Goal: Transaction & Acquisition: Purchase product/service

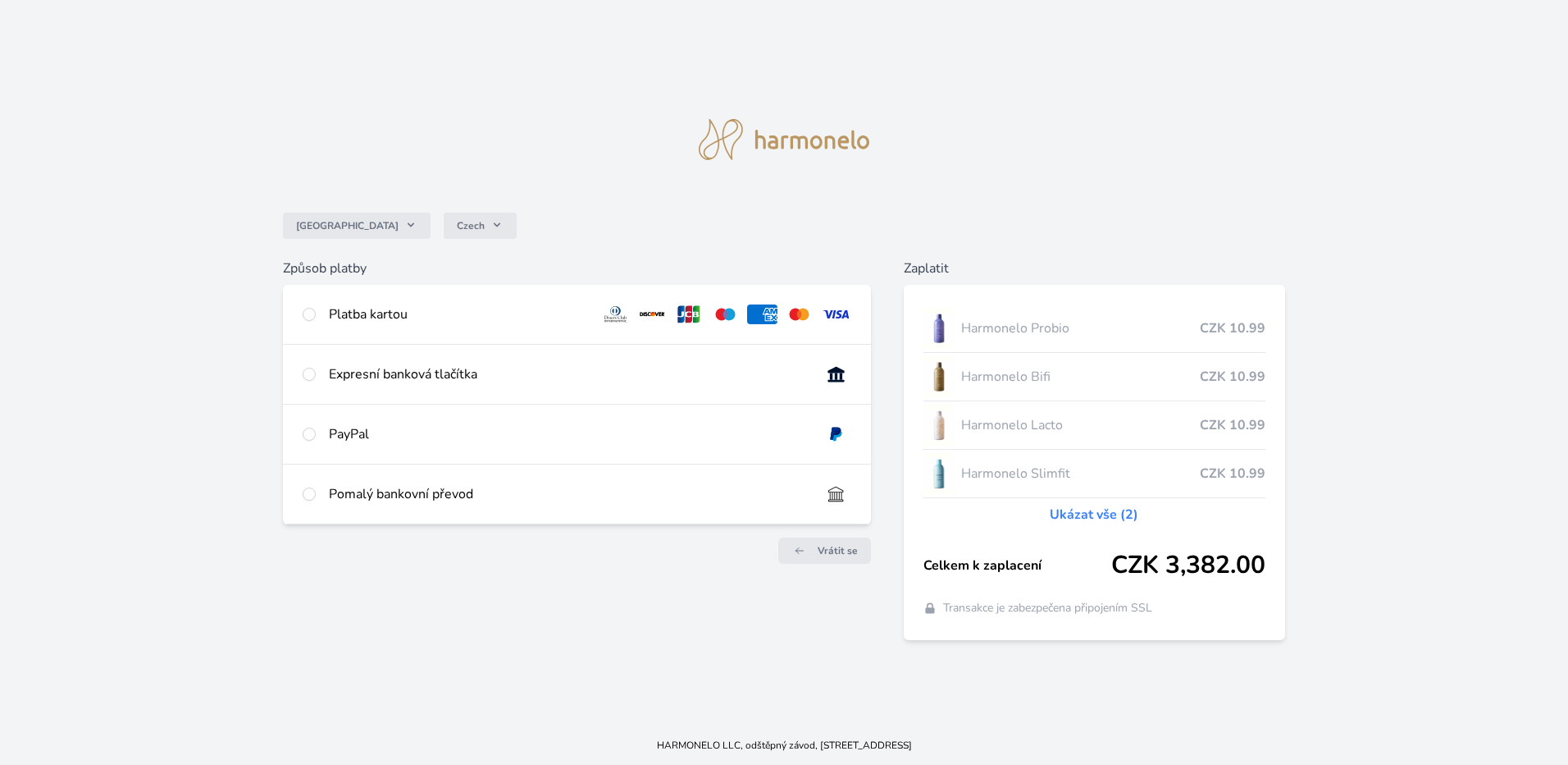
click at [349, 313] on div "Platba kartou" at bounding box center [458, 314] width 257 height 20
radio input "true"
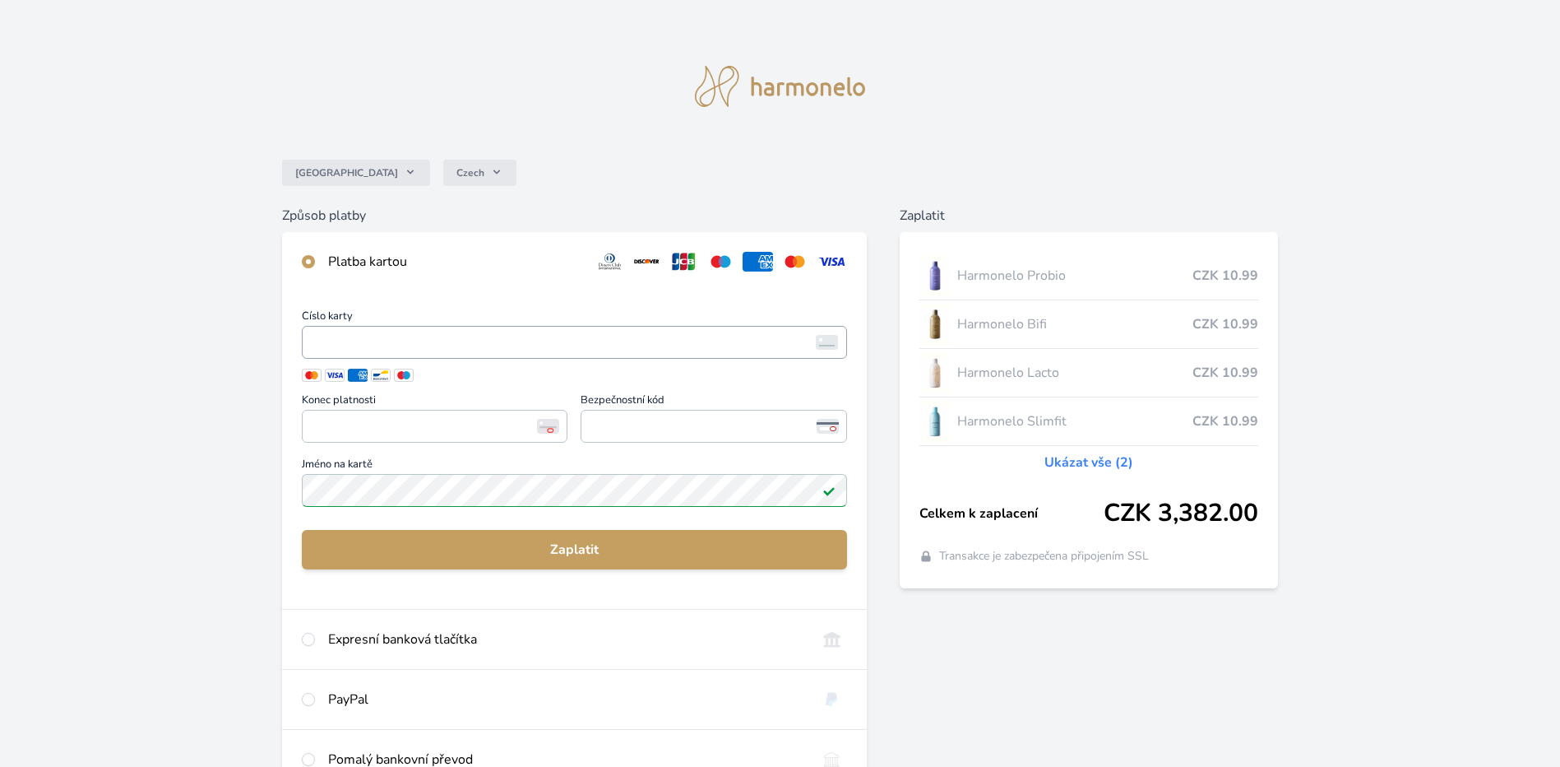
click at [359, 355] on span "<p>Your browser does not support iframes.</p>" at bounding box center [574, 342] width 545 height 33
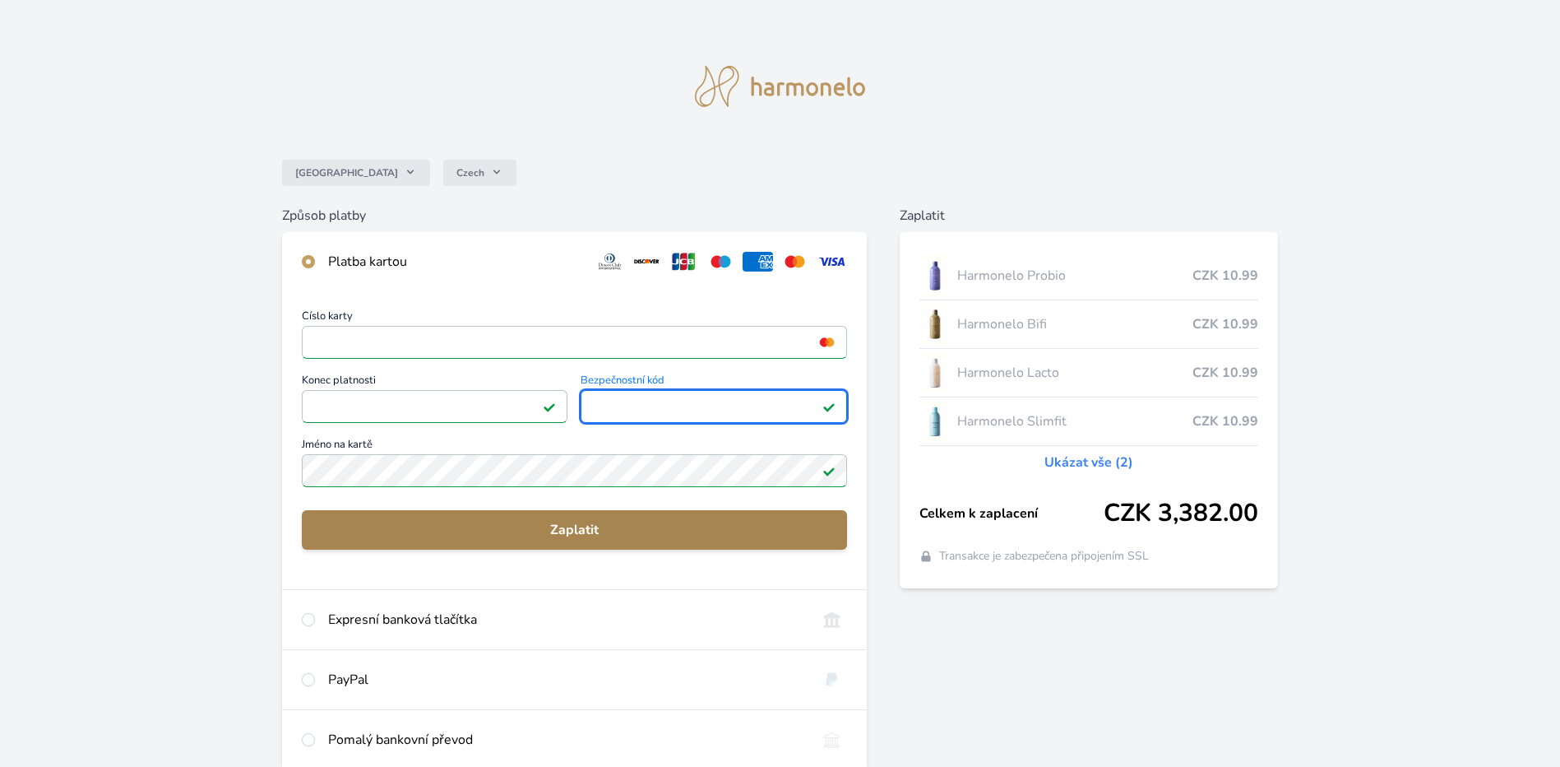
click at [592, 522] on span "Zaplatit" at bounding box center [574, 530] width 519 height 20
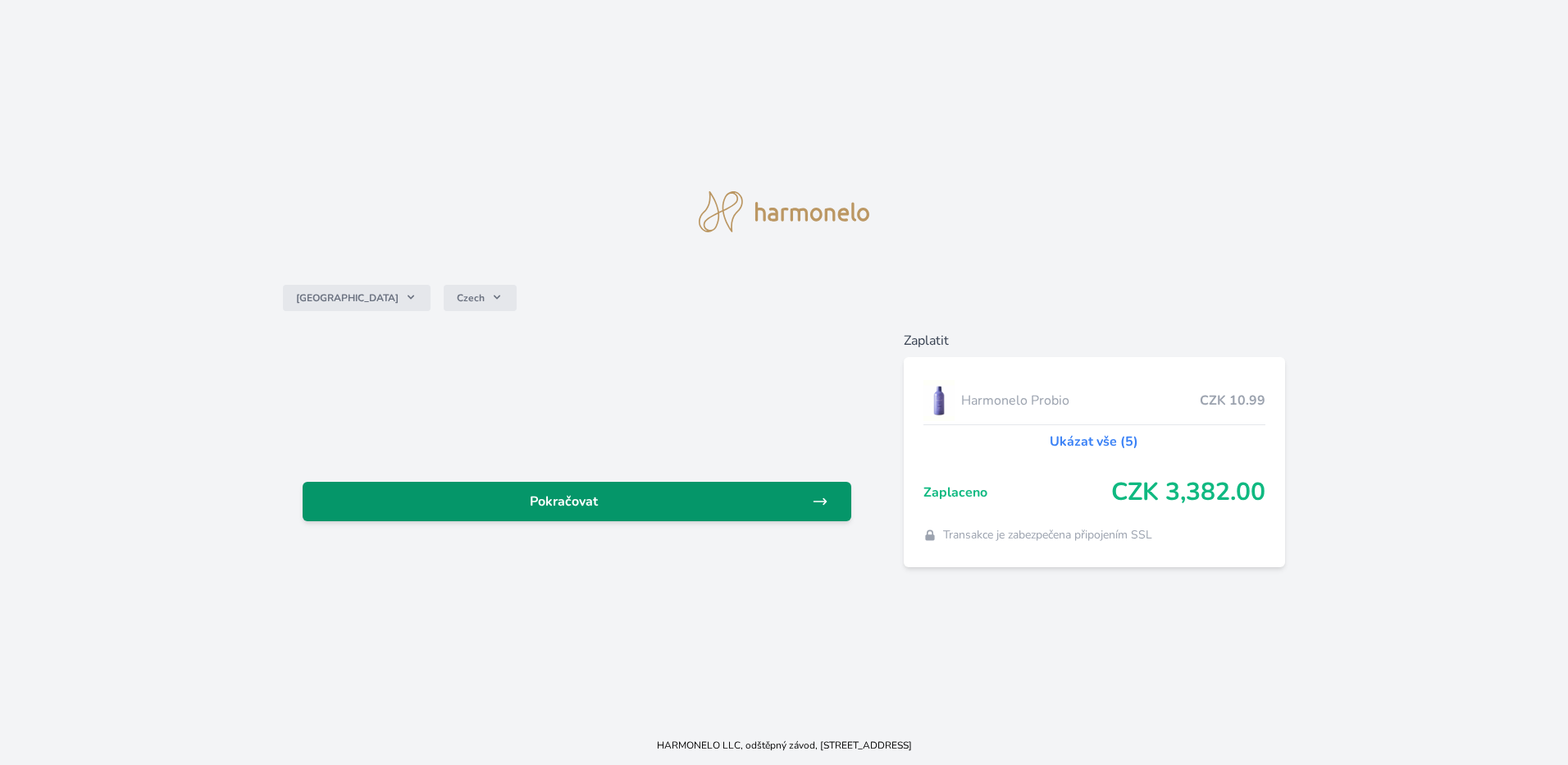
click at [770, 505] on span "Pokračovat" at bounding box center [564, 502] width 496 height 20
